Goal: Find specific page/section: Find specific page/section

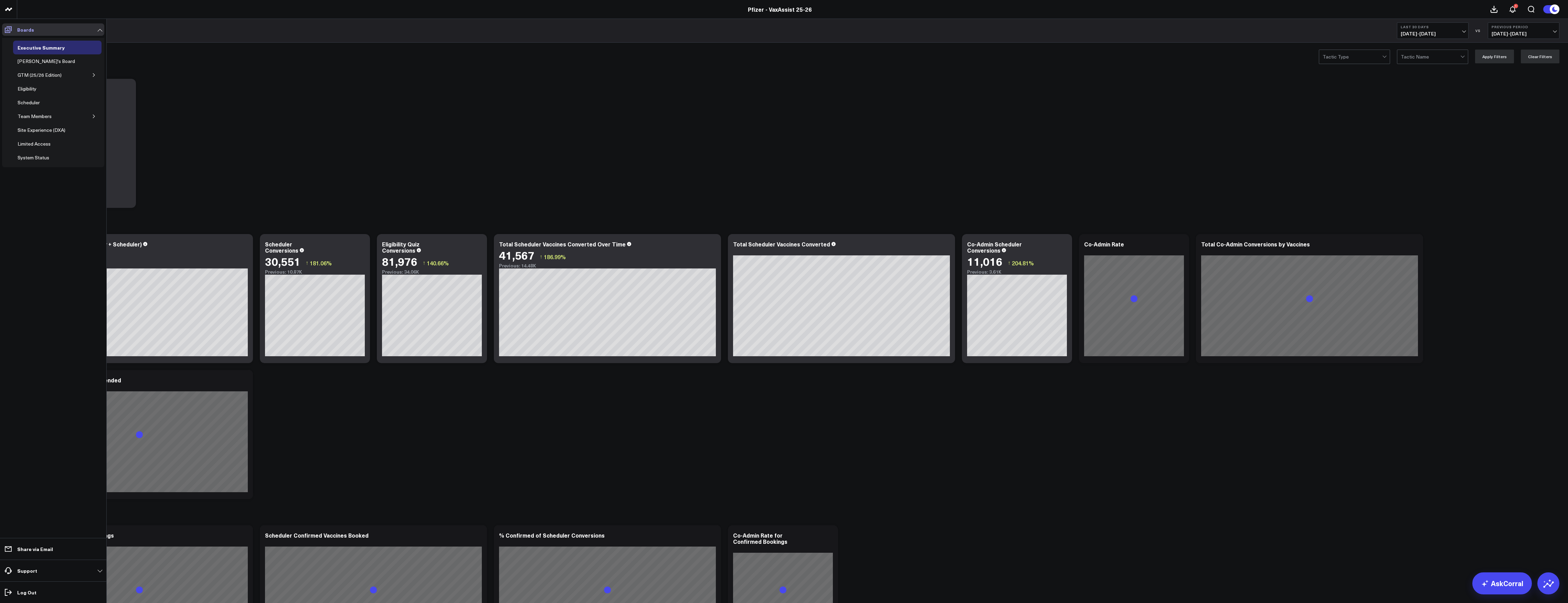
click at [6, 30] on icon at bounding box center [9, 30] width 9 height 9
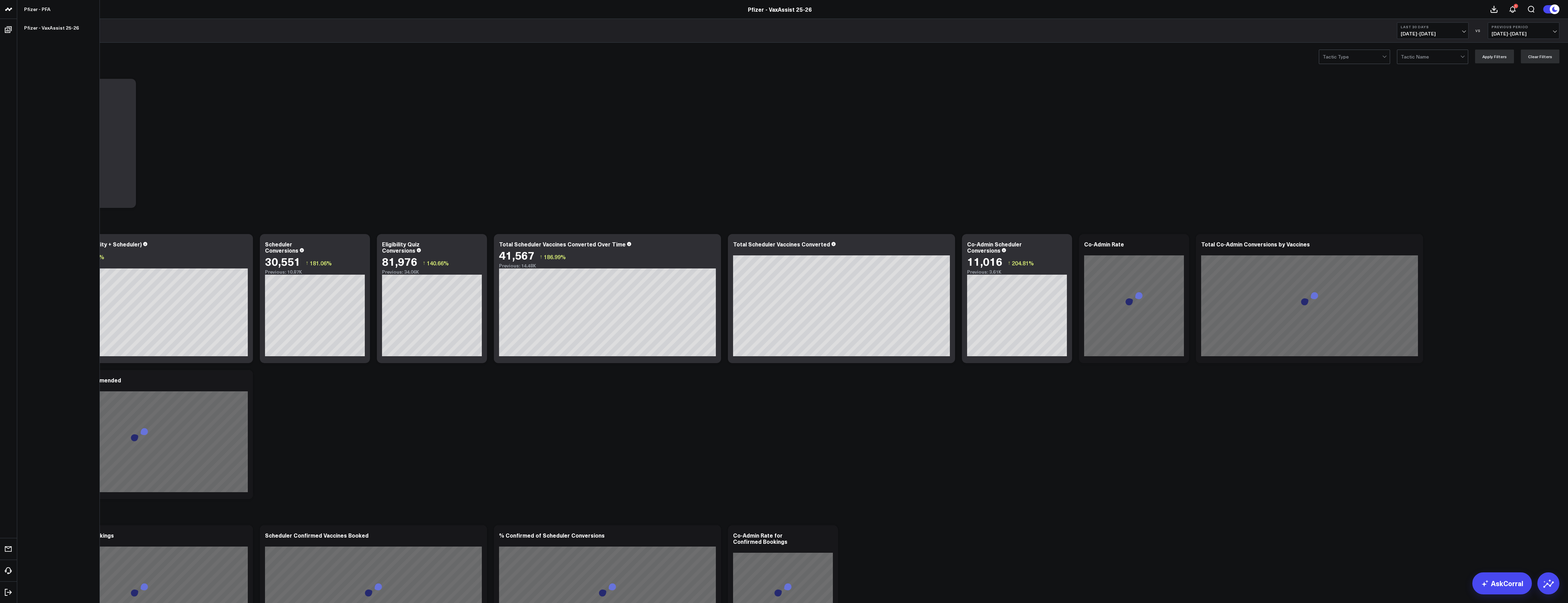
click at [4, 12] on icon at bounding box center [9, 9] width 9 height 9
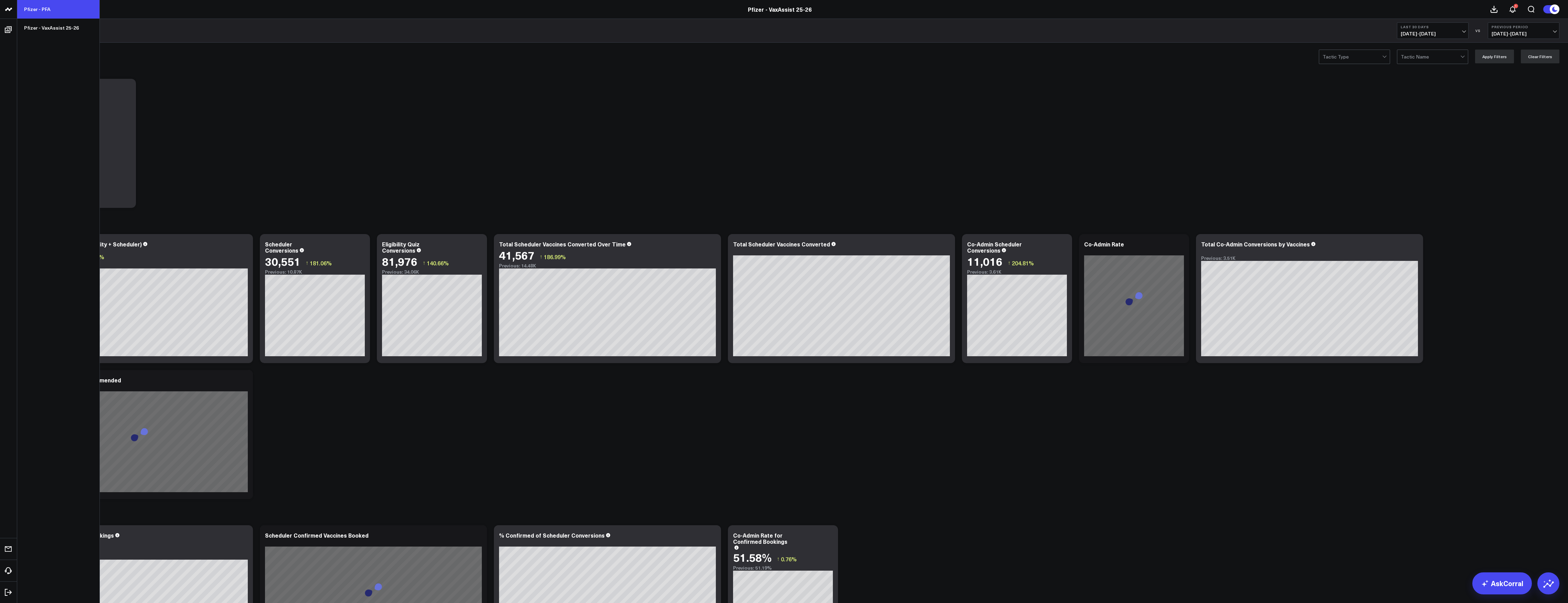
click at [32, 9] on link "Pfizer - PFA" at bounding box center [58, 9] width 82 height 19
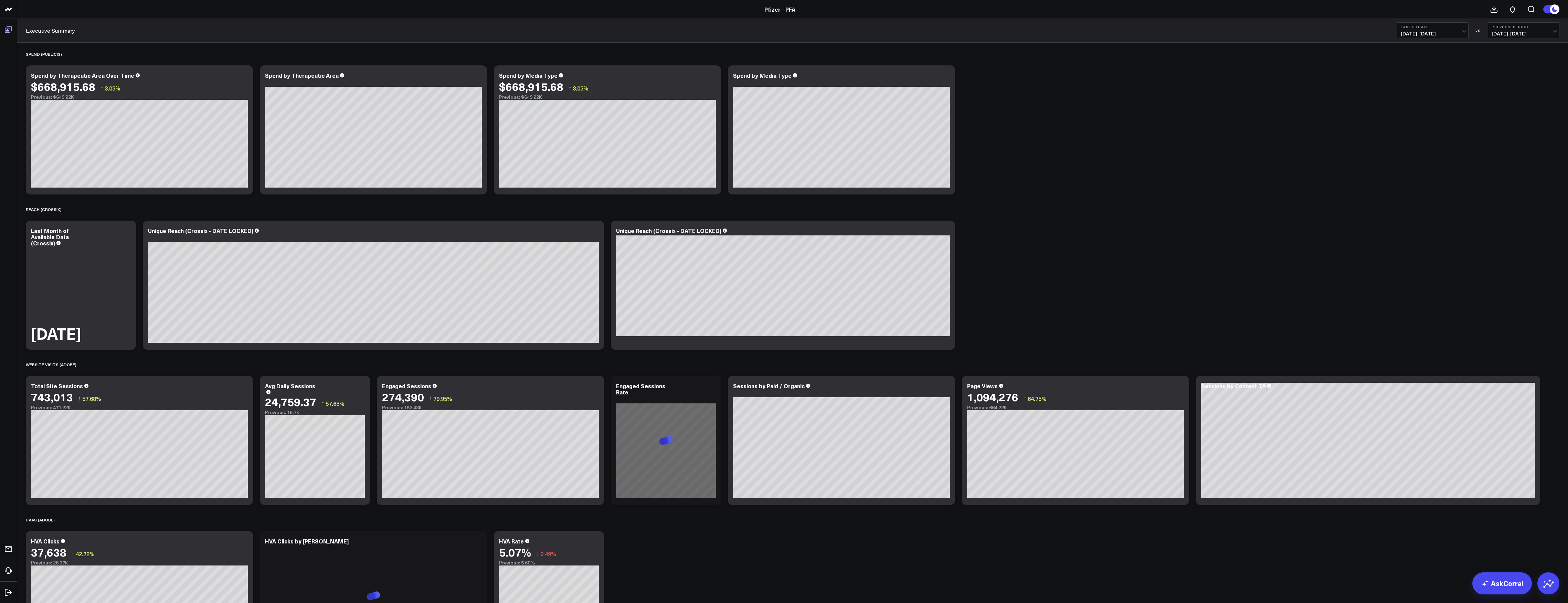
click at [9, 29] on icon at bounding box center [9, 30] width 9 height 9
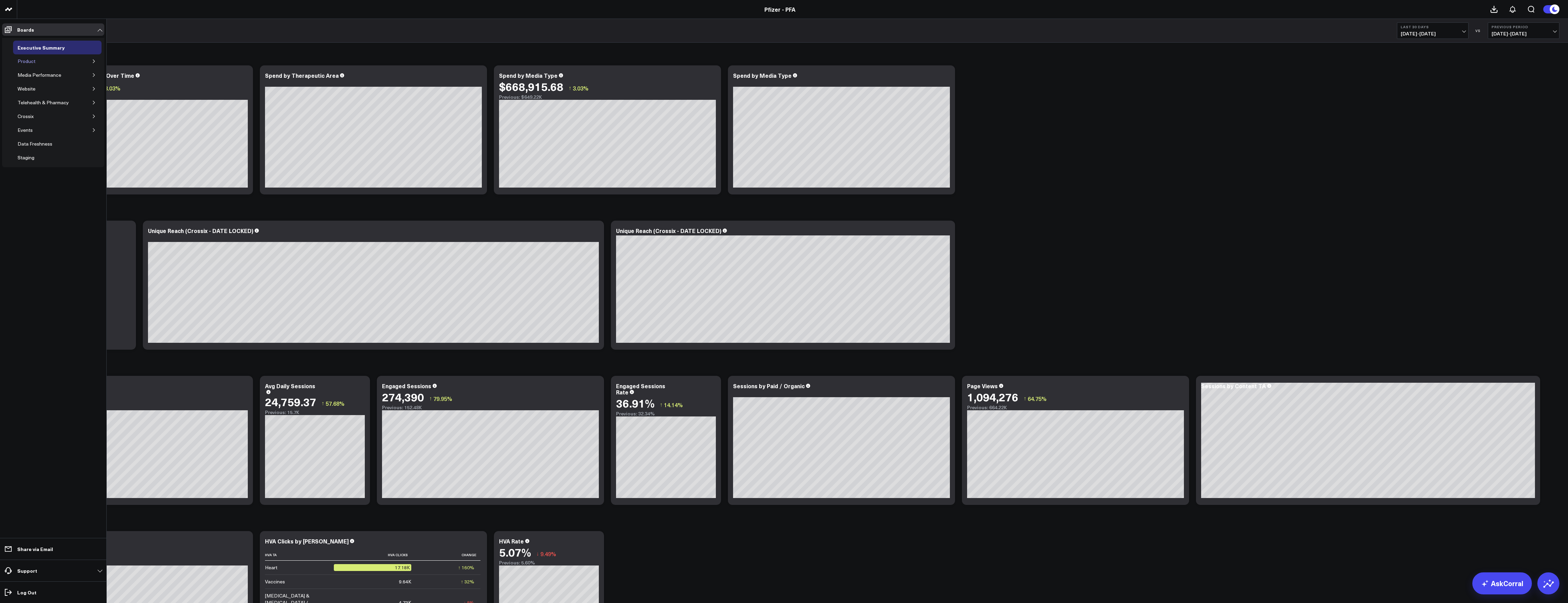
click at [35, 58] on div "Product" at bounding box center [26, 61] width 21 height 9
click at [93, 61] on icon "button" at bounding box center [94, 61] width 4 height 4
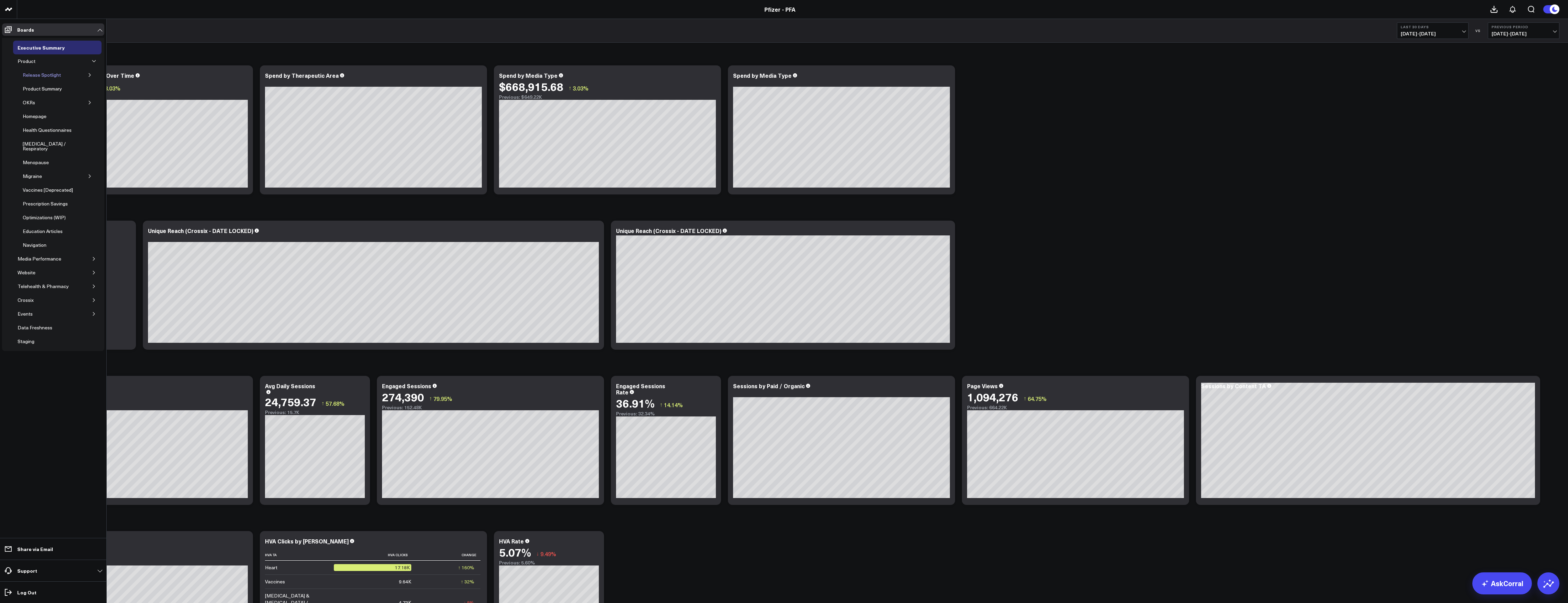
click at [46, 77] on div "Release Spotlight" at bounding box center [41, 75] width 41 height 9
click at [90, 75] on icon "button" at bounding box center [89, 75] width 4 height 4
click at [51, 117] on div "5.1 Vaccines" at bounding box center [46, 116] width 31 height 9
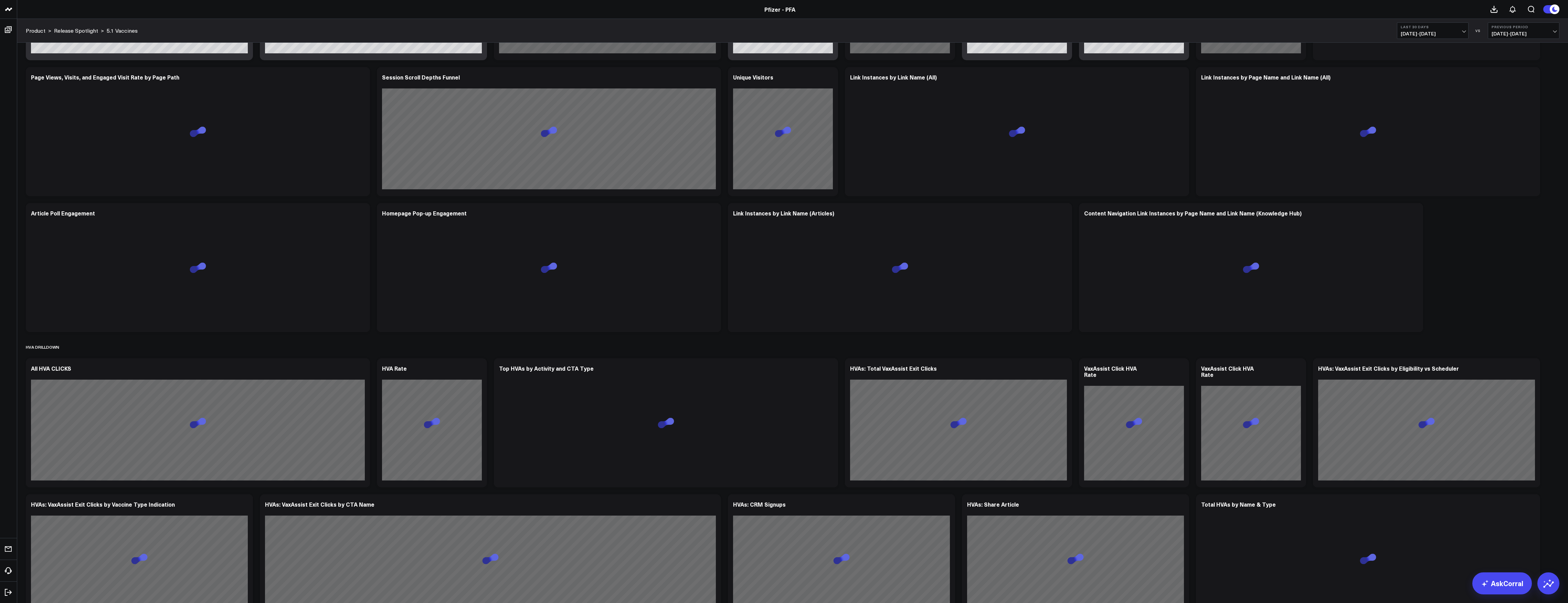
scroll to position [288, 0]
